Goal: Information Seeking & Learning: Learn about a topic

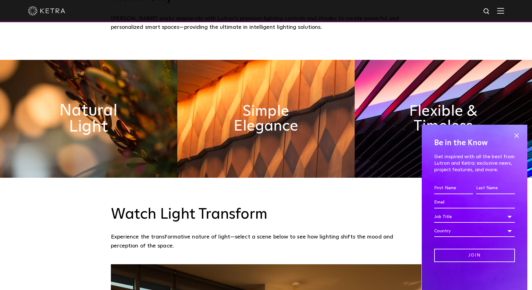
scroll to position [467, 0]
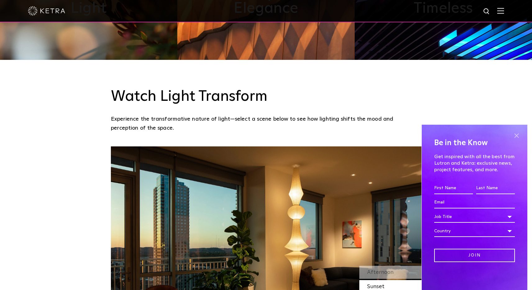
click at [517, 135] on span at bounding box center [516, 135] width 9 height 9
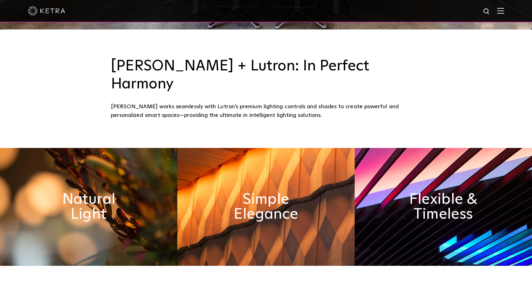
scroll to position [311, 0]
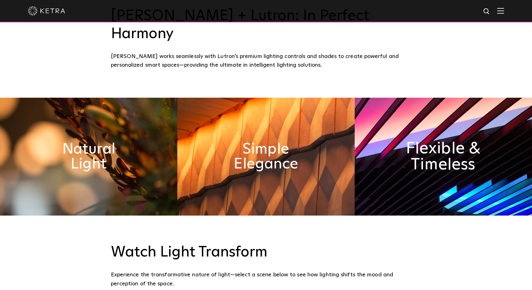
click at [424, 140] on h2 "Flexible & Timeless" at bounding box center [443, 156] width 97 height 33
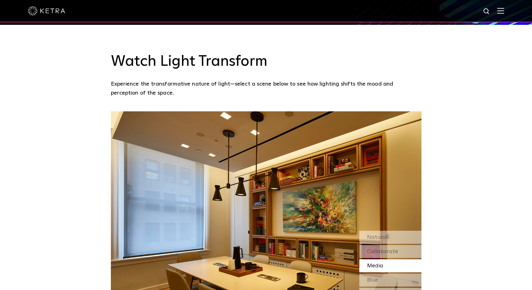
scroll to position [560, 0]
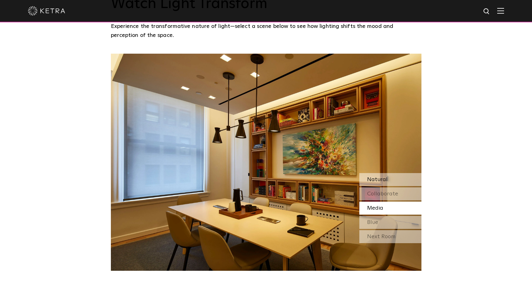
click at [385, 177] on span "Natural" at bounding box center [377, 180] width 20 height 6
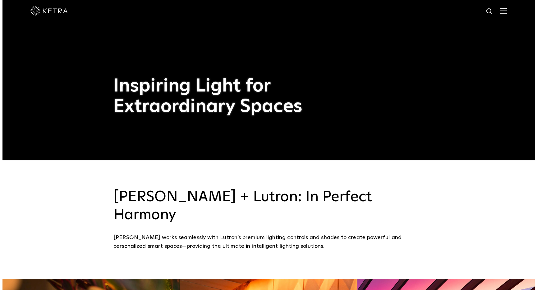
scroll to position [0, 0]
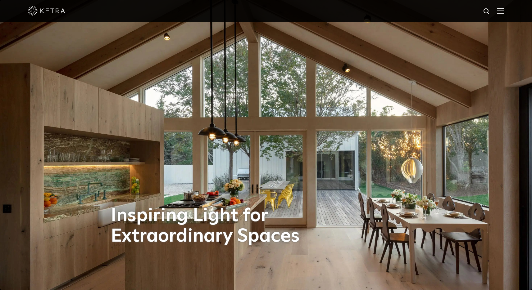
click at [504, 10] on img at bounding box center [500, 11] width 7 height 6
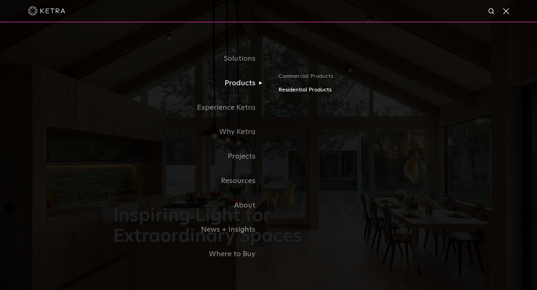
click at [301, 90] on link "Residential Products" at bounding box center [350, 90] width 145 height 9
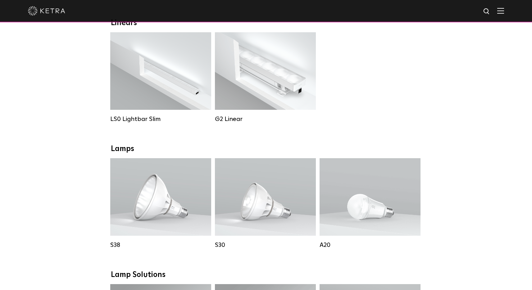
scroll to position [168, 0]
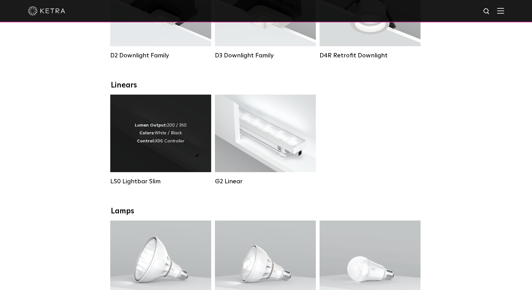
click at [171, 131] on div "Lumen Output: 200 / 350 Colors: White / Black Control: X96 Controller" at bounding box center [161, 134] width 52 height 24
